Goal: Browse casually

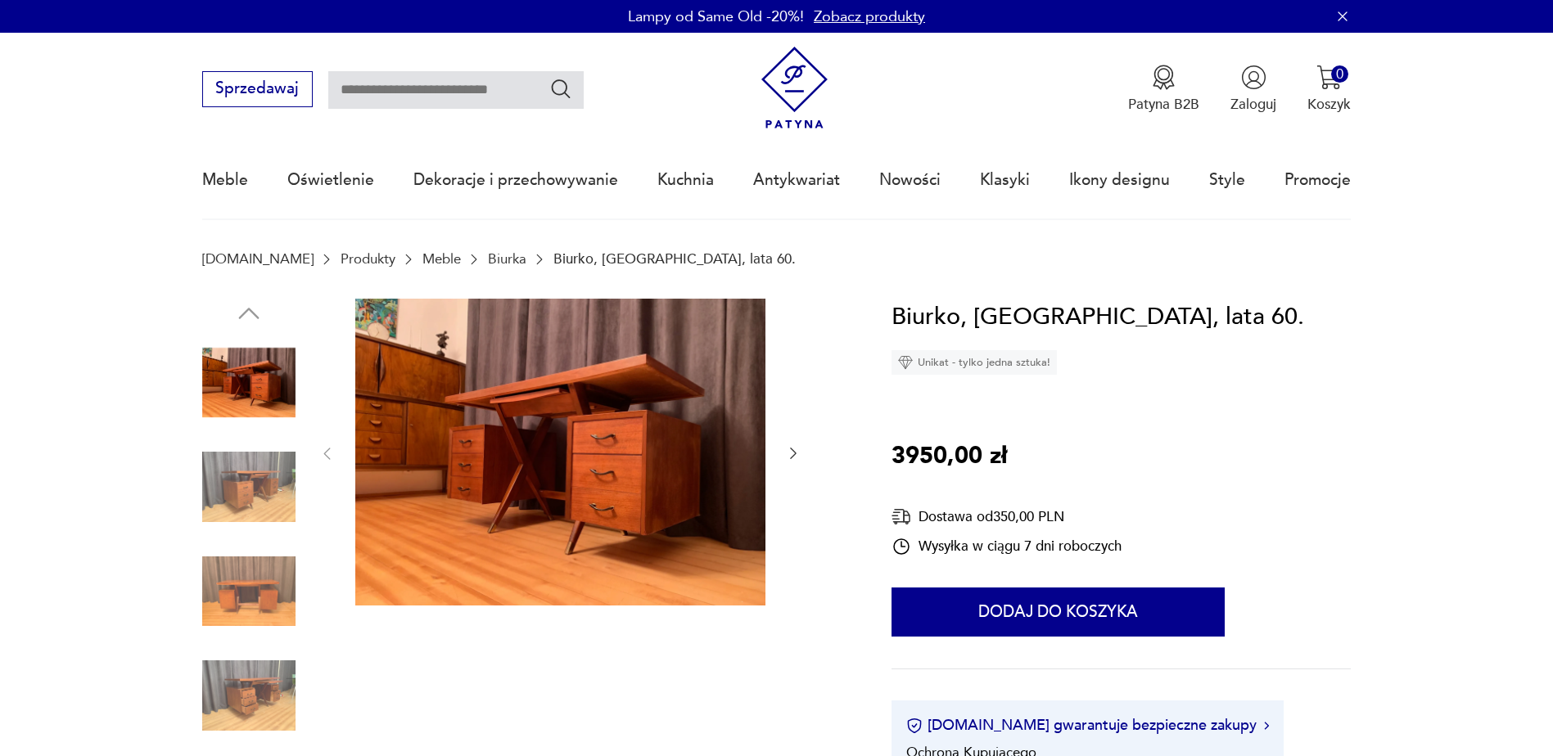
click at [794, 452] on icon "button" at bounding box center [793, 453] width 7 height 11
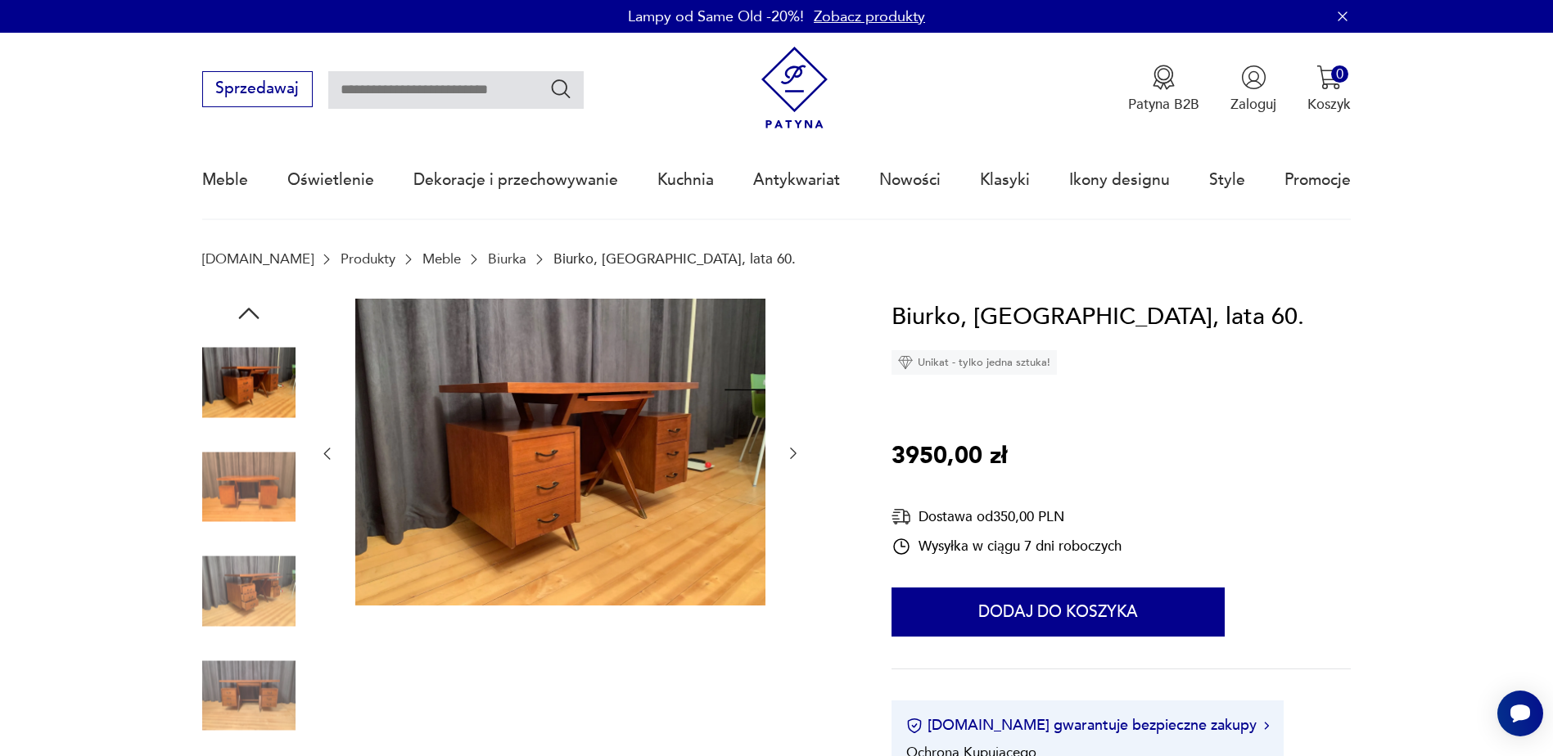
click at [794, 452] on icon "button" at bounding box center [793, 453] width 7 height 11
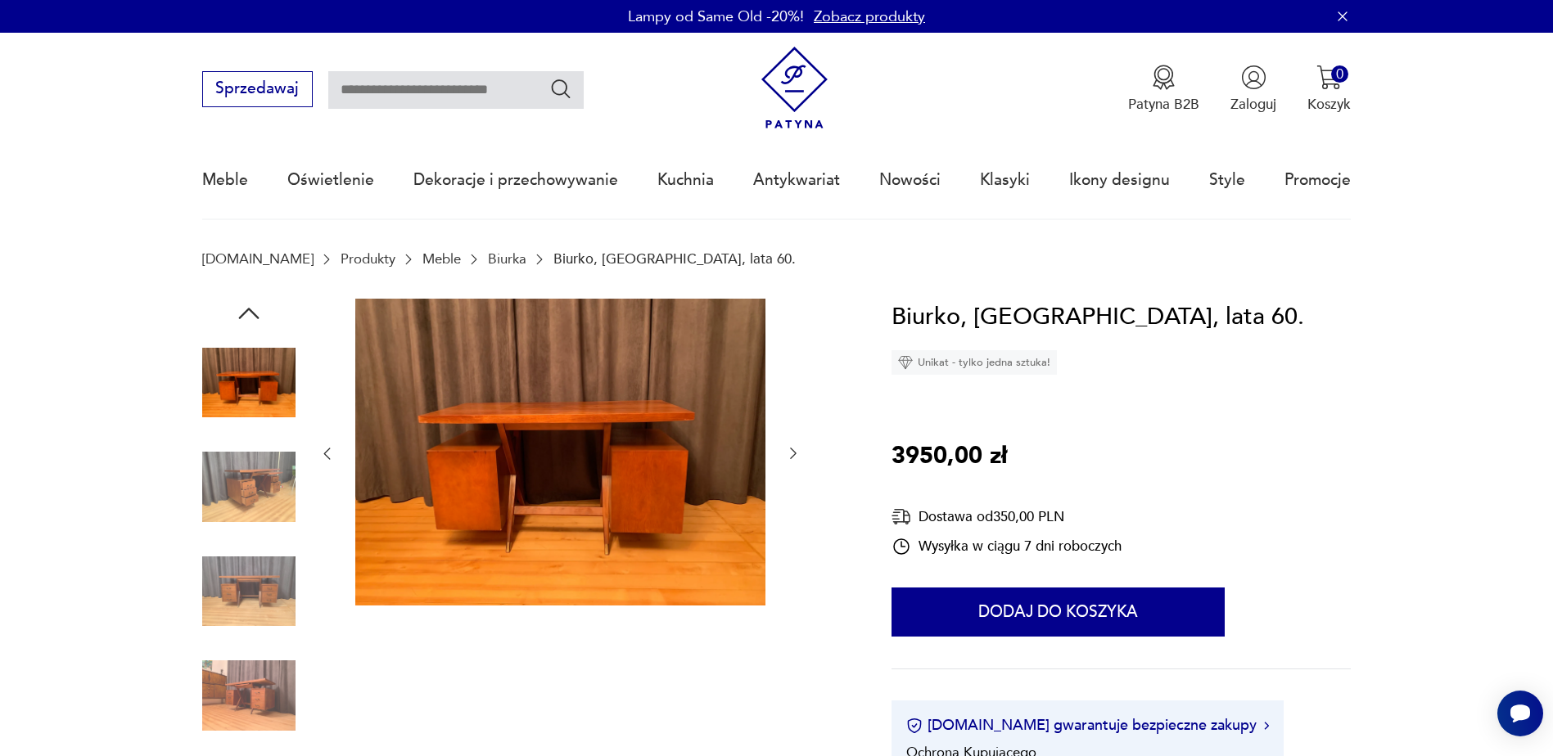
click at [794, 452] on icon "button" at bounding box center [793, 453] width 7 height 11
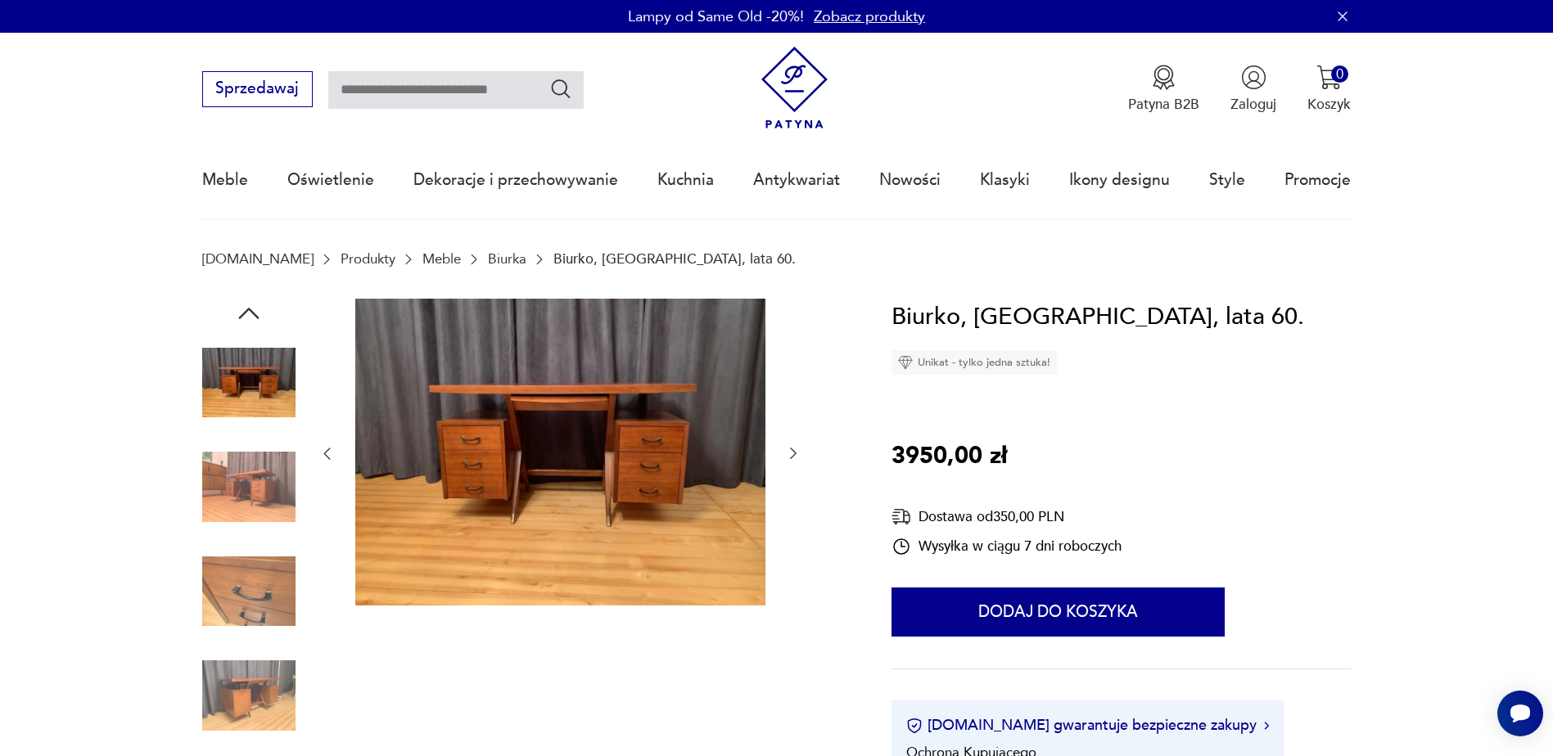
click at [794, 452] on icon "button" at bounding box center [793, 453] width 7 height 11
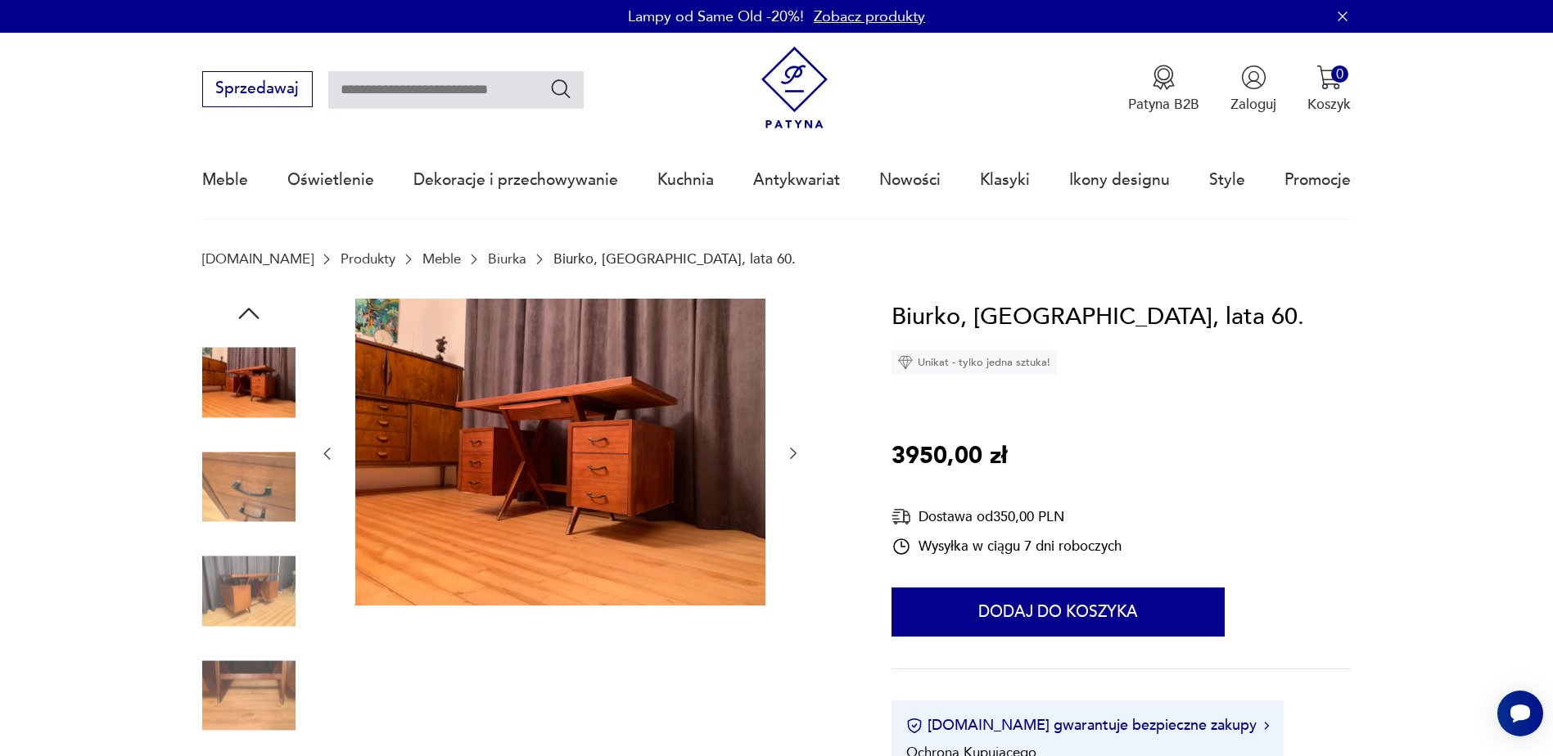
click at [794, 452] on icon "button" at bounding box center [793, 453] width 7 height 11
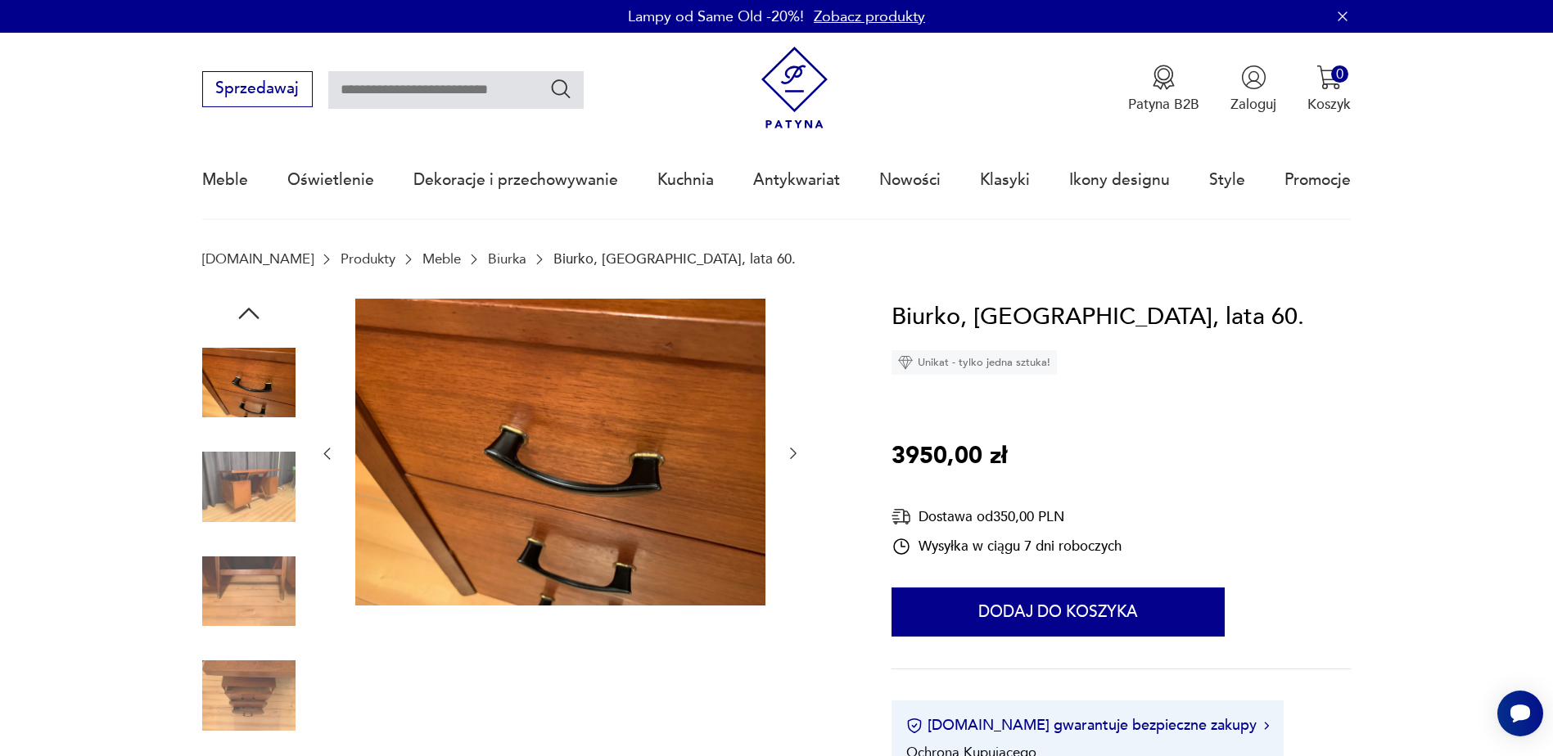
click at [794, 452] on icon "button" at bounding box center [793, 453] width 7 height 11
